Goal: Information Seeking & Learning: Compare options

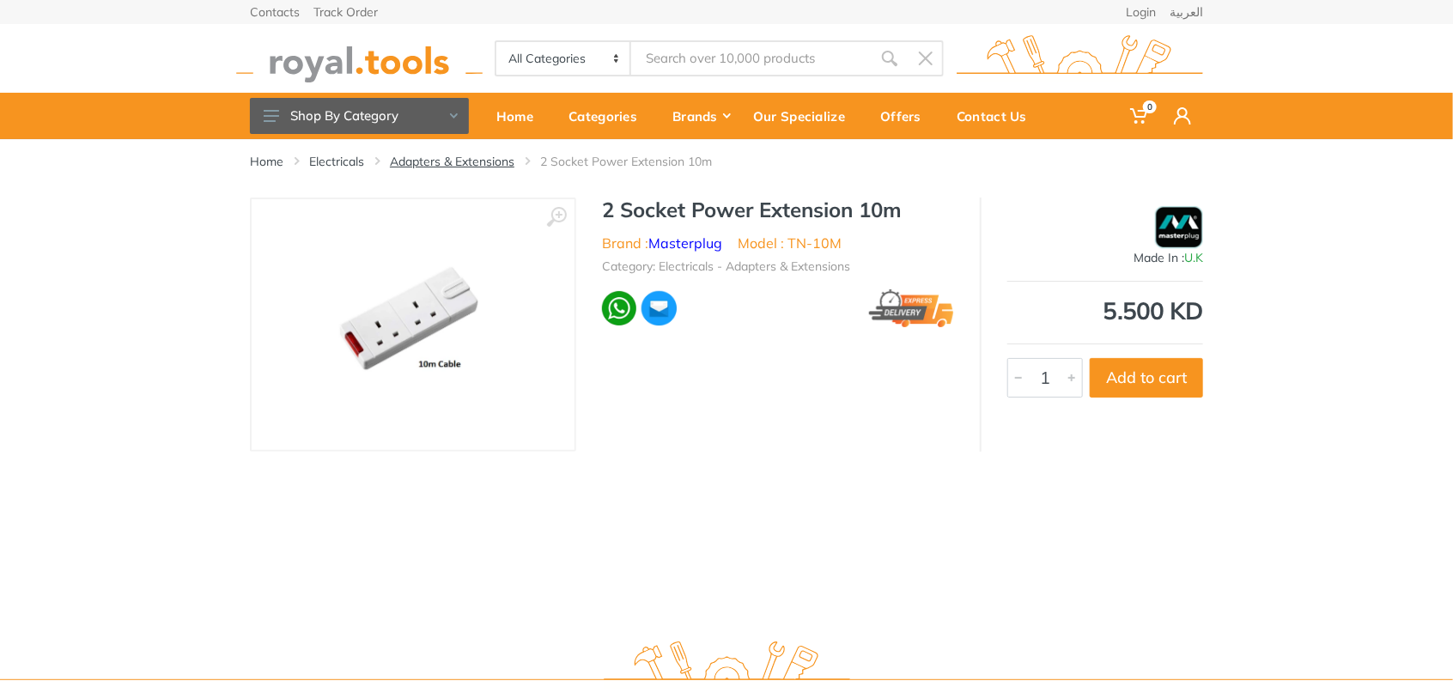
click at [465, 159] on link "Adapters & Extensions" at bounding box center [452, 161] width 125 height 17
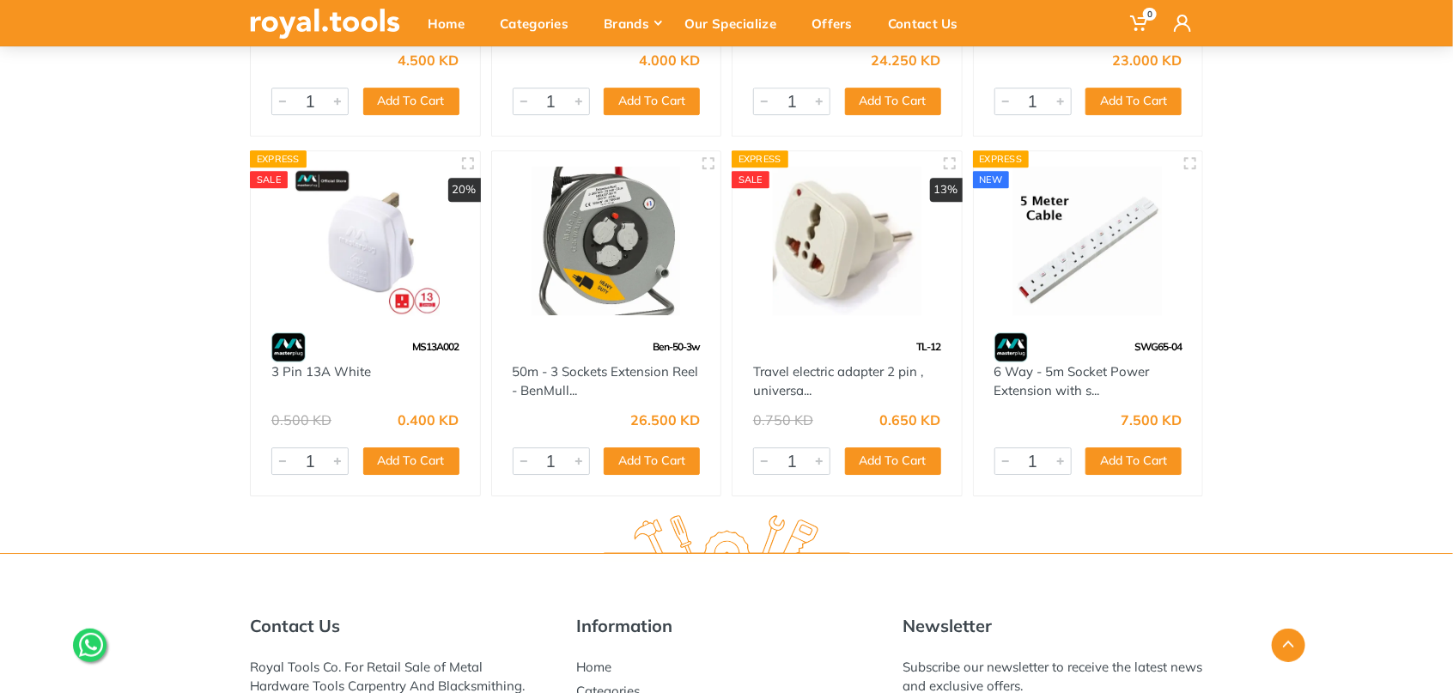
scroll to position [2662, 0]
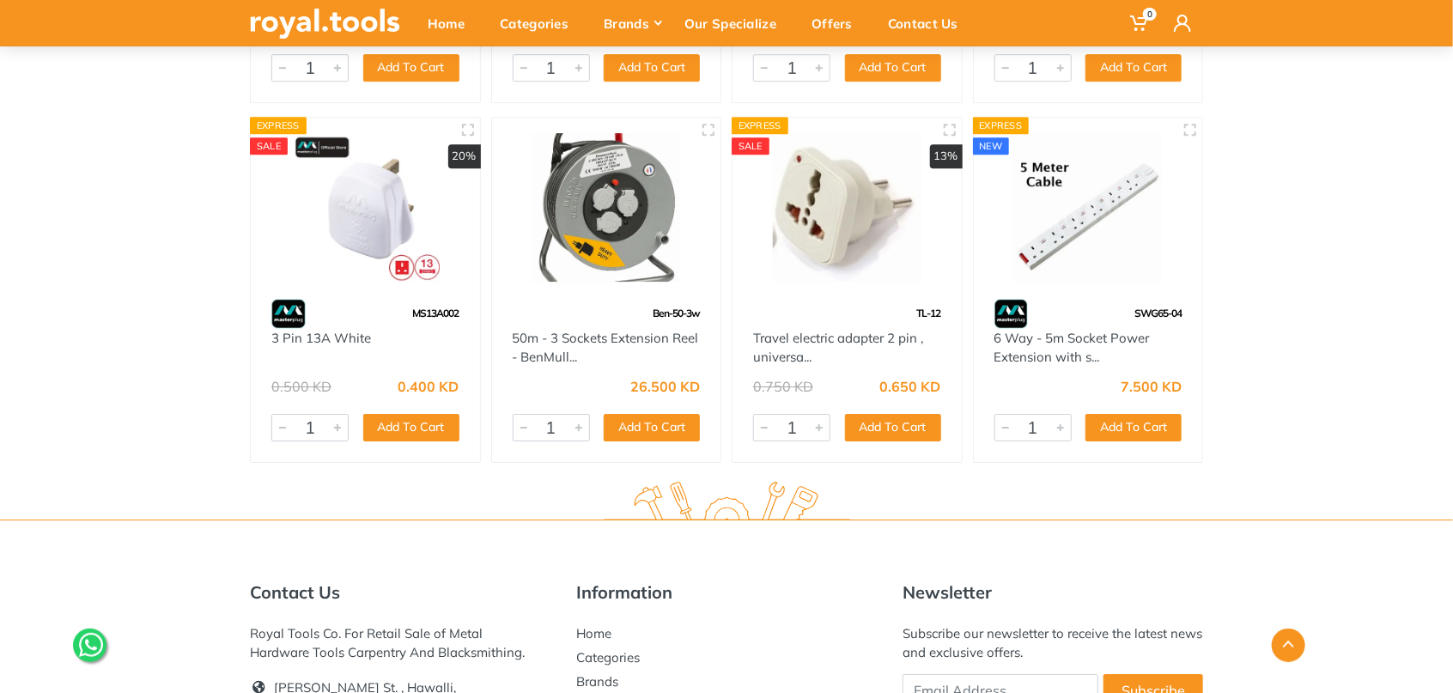
click at [1063, 232] on img at bounding box center [1088, 207] width 198 height 149
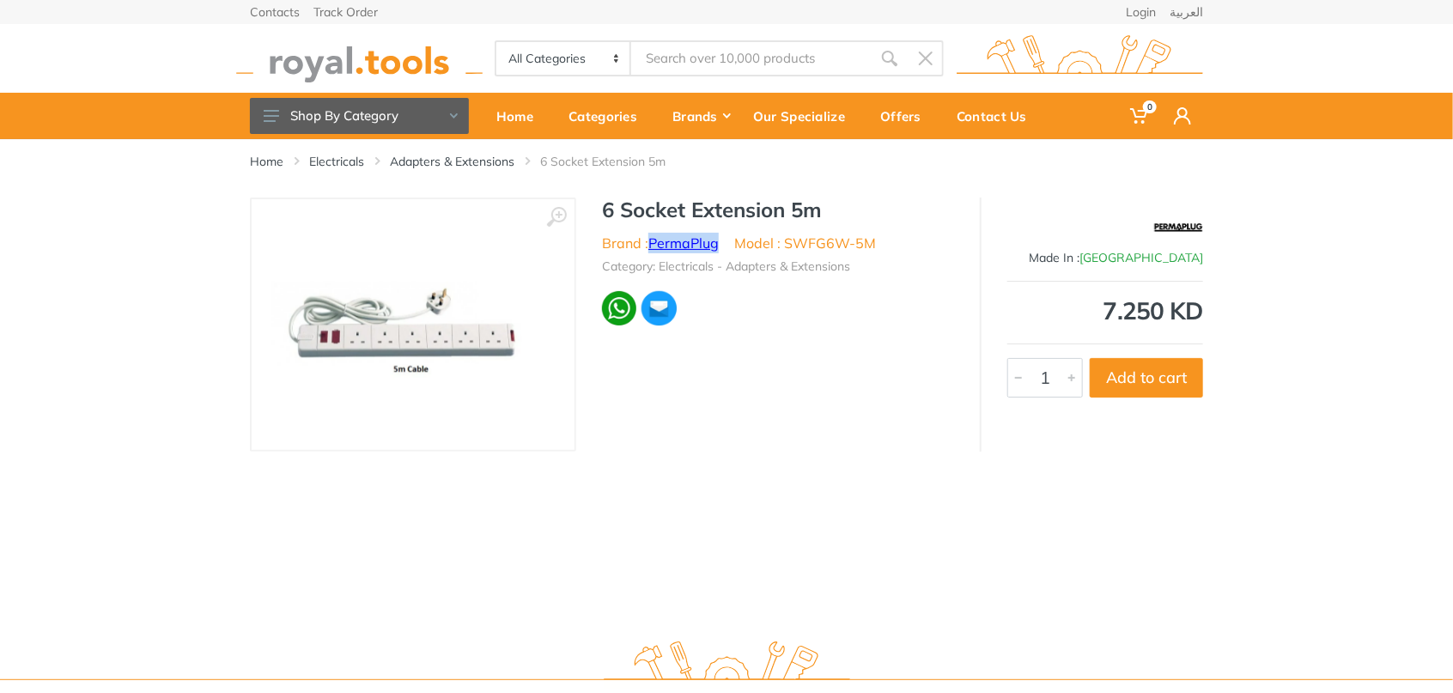
drag, startPoint x: 727, startPoint y: 244, endPoint x: 654, endPoint y: 235, distance: 73.5
click at [654, 235] on ul "Brand : PermaPlug Model : SWFG6W-5M" at bounding box center [778, 243] width 352 height 21
copy link "PermaPlug"
drag, startPoint x: 881, startPoint y: 239, endPoint x: 788, endPoint y: 240, distance: 92.7
click at [788, 240] on ul "Brand : PermaPlug Model : SWFG6W-5M" at bounding box center [778, 243] width 352 height 21
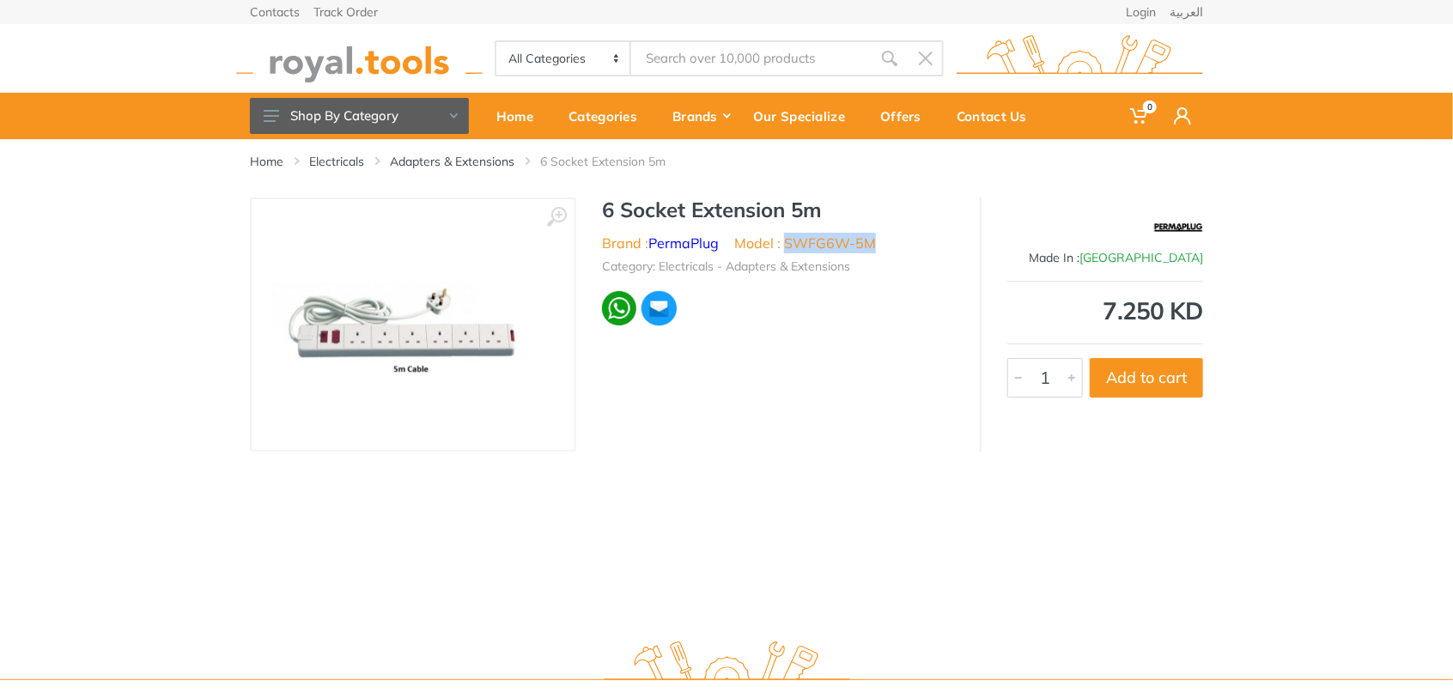
copy li "SWFG6W-5M"
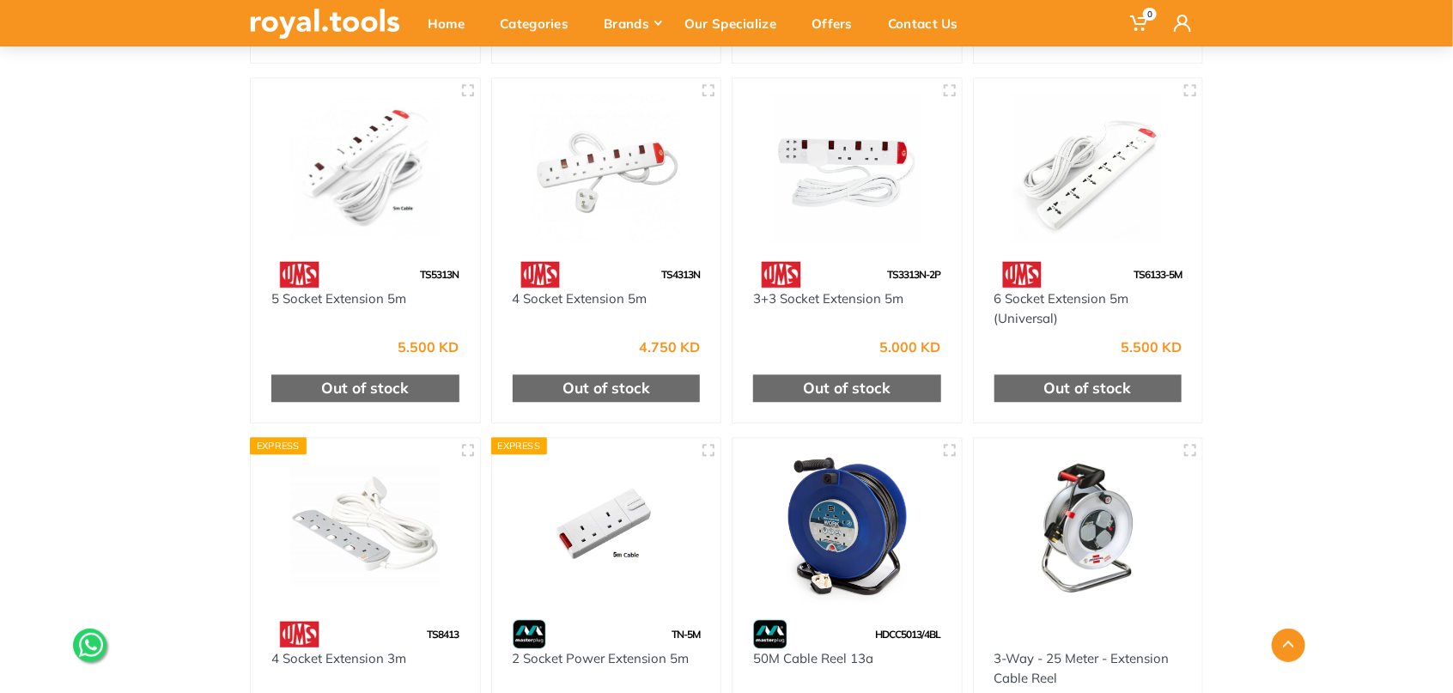
scroll to position [1631, 0]
